Goal: Use online tool/utility

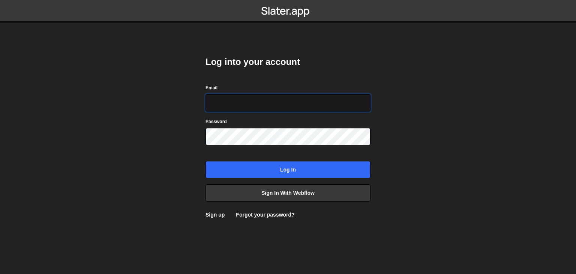
paste input "[EMAIL_ADDRESS][DOMAIN_NAME]"
type input "[EMAIL_ADDRESS][DOMAIN_NAME]"
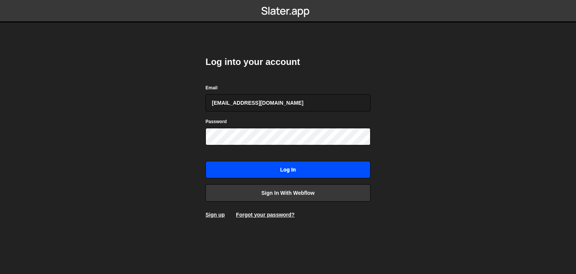
click at [271, 168] on input "Log in" at bounding box center [287, 169] width 165 height 17
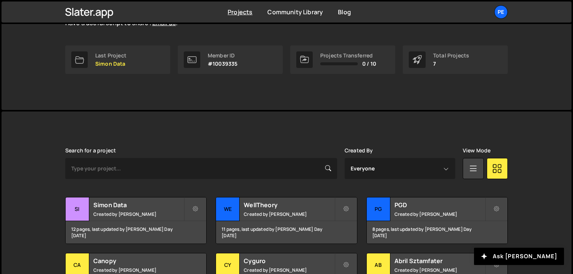
scroll to position [183, 0]
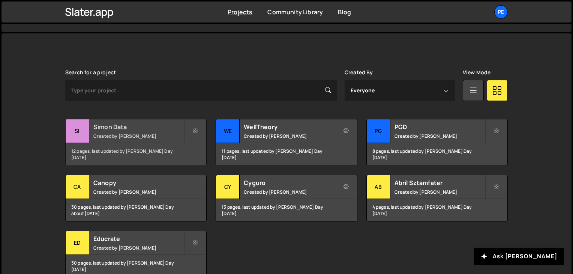
click at [162, 129] on h2 "Simon Data" at bounding box center [138, 127] width 90 height 8
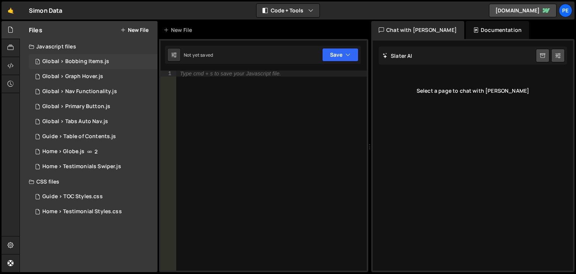
click at [69, 63] on div "Global > Bobbing Items.js" at bounding box center [75, 61] width 67 height 7
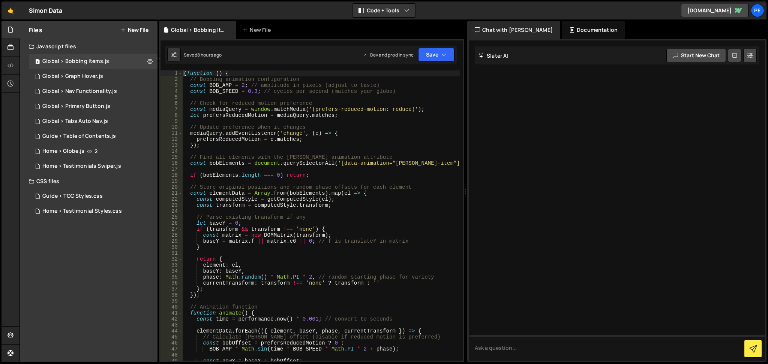
drag, startPoint x: 575, startPoint y: 0, endPoint x: 418, endPoint y: 212, distance: 263.8
click at [418, 212] on div "( function ( ) { // Bobbing animation configuration const BOB_AMP = 2 ; // ampl…" at bounding box center [321, 221] width 278 height 303
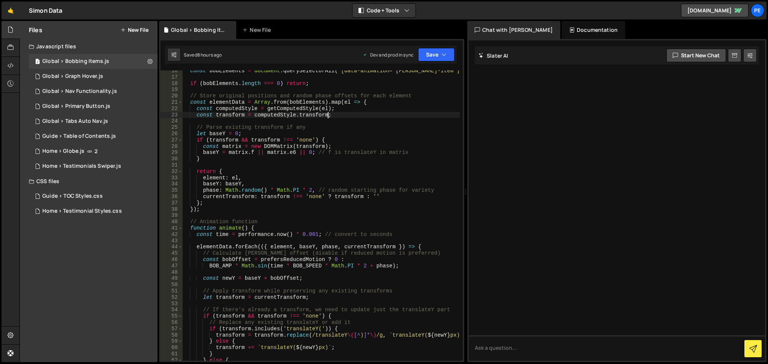
type textarea "const transform = computedStyle.transform;"
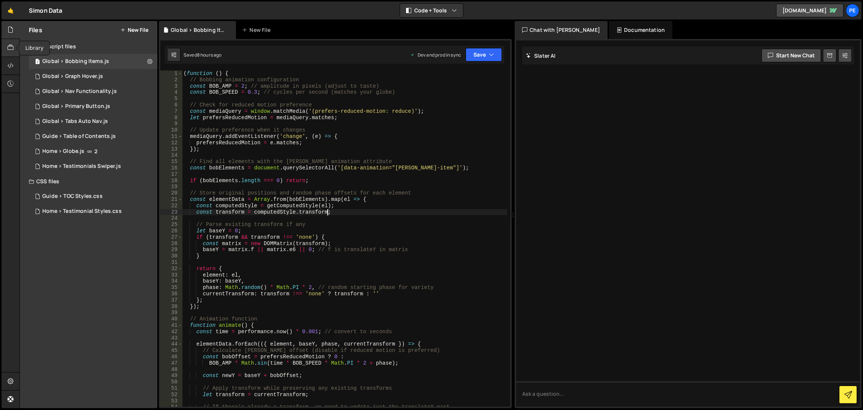
click at [11, 54] on div at bounding box center [10, 48] width 18 height 18
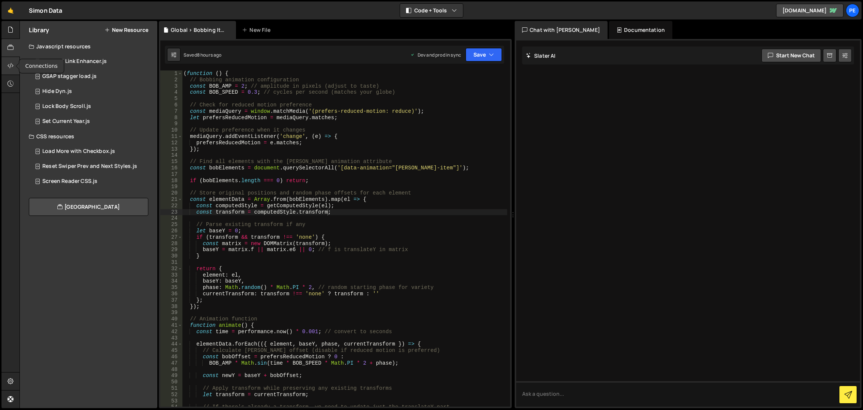
click at [5, 68] on div at bounding box center [10, 66] width 18 height 18
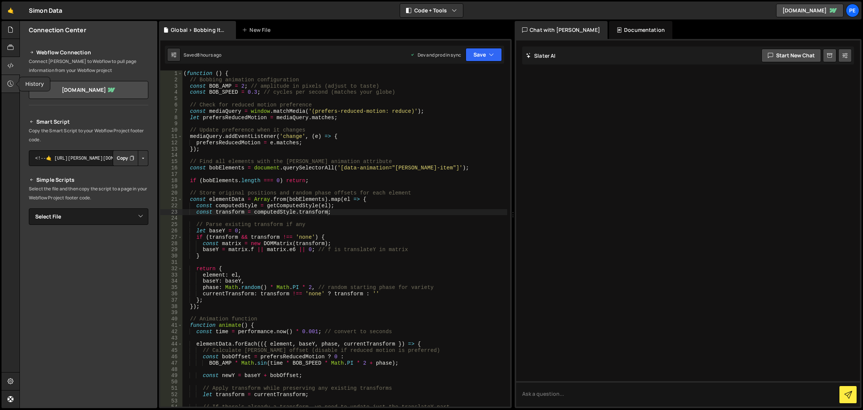
click at [6, 84] on div at bounding box center [10, 84] width 18 height 18
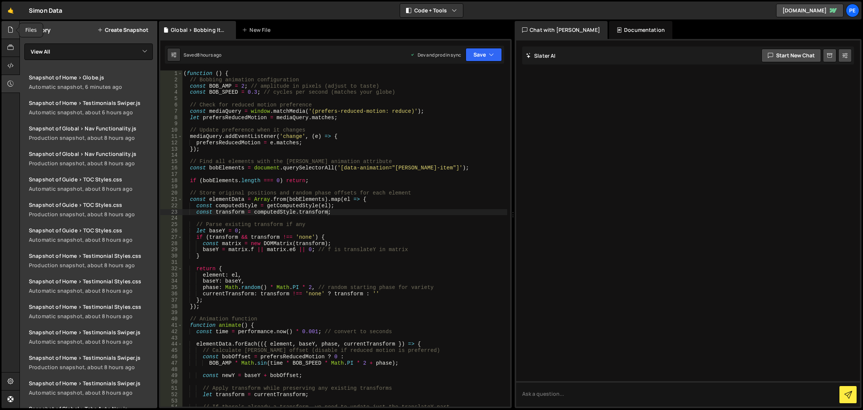
click at [12, 32] on icon at bounding box center [10, 29] width 6 height 8
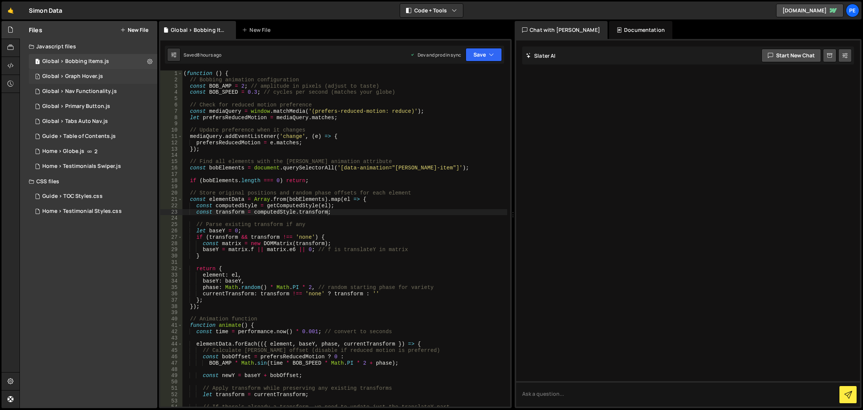
click at [77, 81] on div "1 Global > Graph Hover.js 0" at bounding box center [93, 76] width 129 height 15
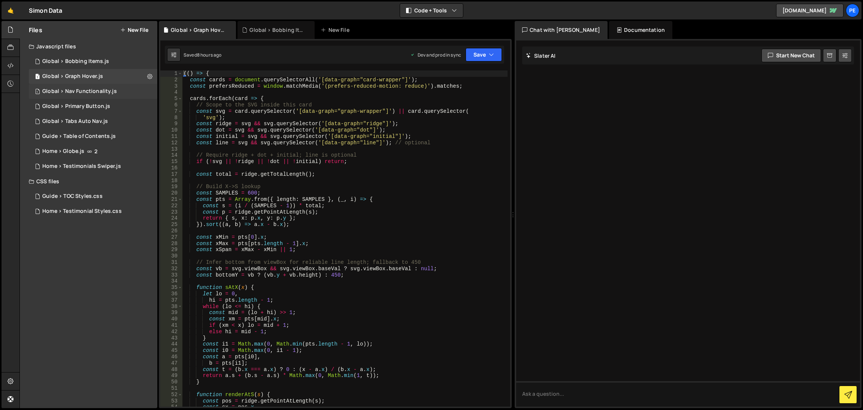
click at [76, 90] on div "Global > Nav Functionality.js" at bounding box center [79, 91] width 75 height 7
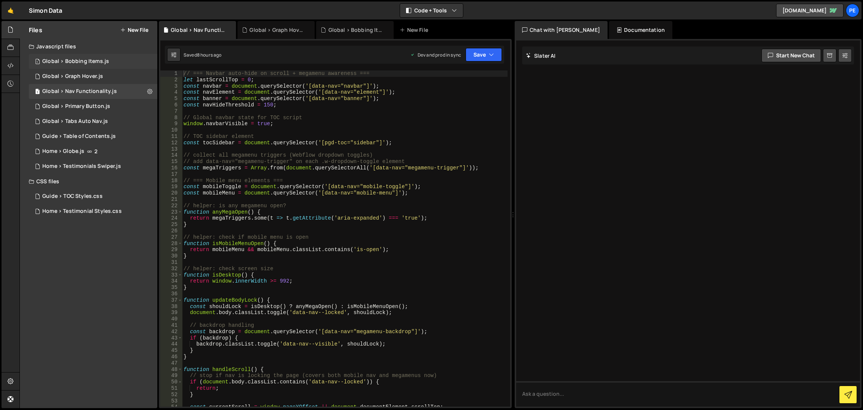
click at [99, 61] on div "Global > Bobbing Items.js" at bounding box center [75, 61] width 67 height 7
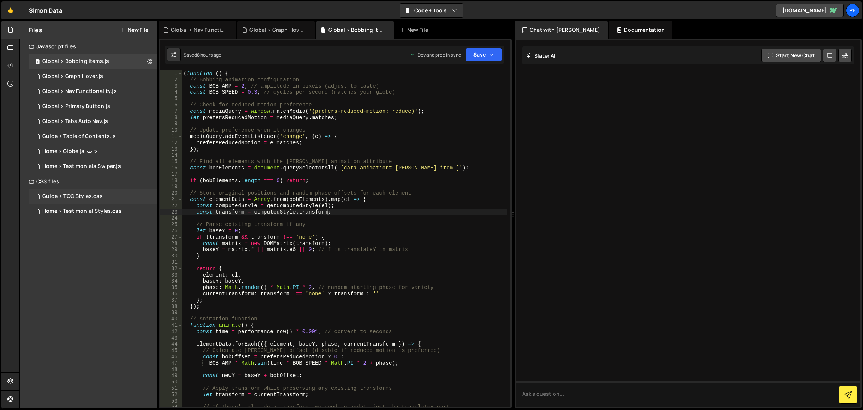
click at [105, 193] on div "Guide > TOC Styles.css 0" at bounding box center [93, 196] width 129 height 15
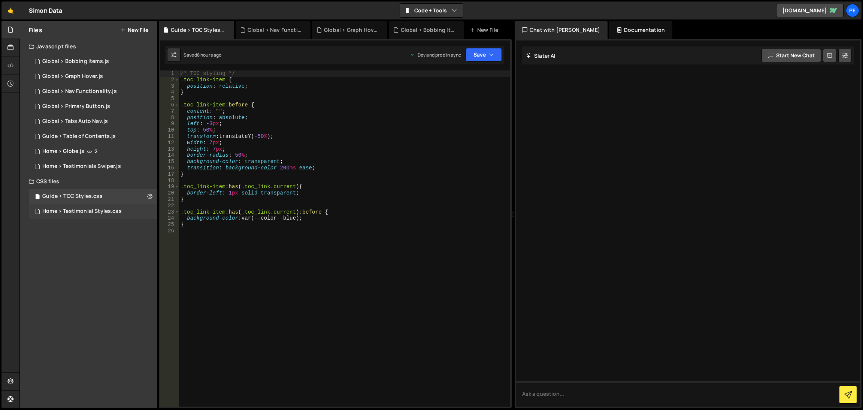
click at [100, 206] on div "Home > Testimonial Styles.css 0" at bounding box center [93, 211] width 129 height 15
